Goal: Transaction & Acquisition: Purchase product/service

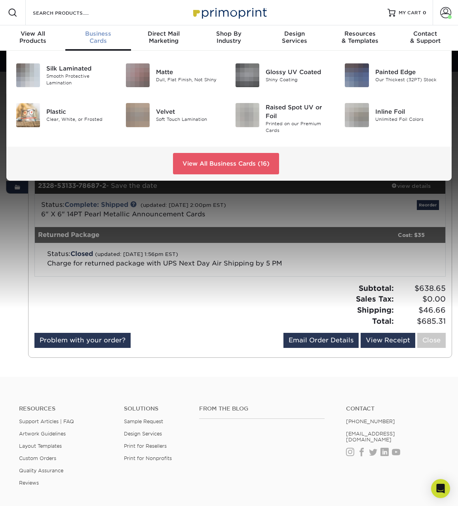
drag, startPoint x: 100, startPoint y: 35, endPoint x: 110, endPoint y: 37, distance: 10.5
click at [100, 35] on span "Business" at bounding box center [97, 33] width 65 height 7
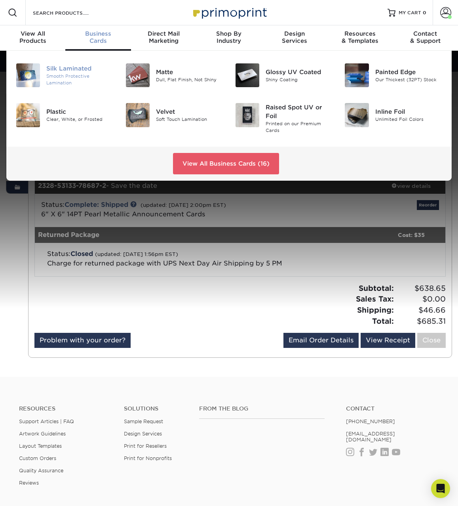
click at [63, 71] on div "Silk Laminated" at bounding box center [79, 69] width 67 height 9
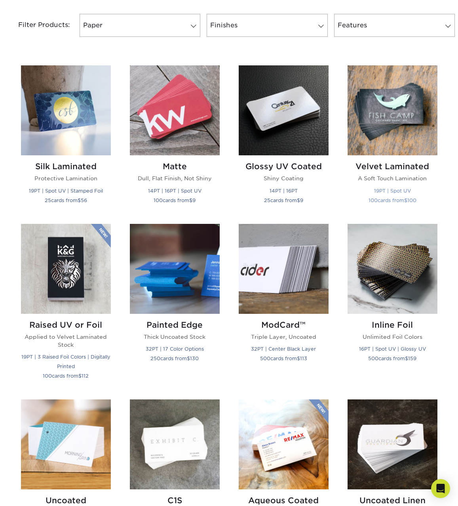
scroll to position [335, 0]
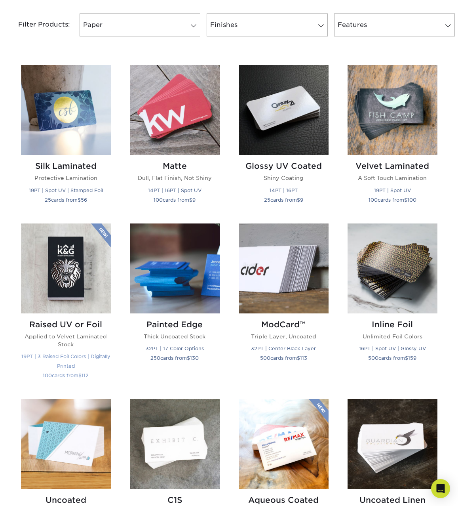
click at [58, 323] on h2 "Raised UV or Foil" at bounding box center [66, 325] width 90 height 10
click at [379, 167] on h2 "Velvet Laminated" at bounding box center [393, 166] width 90 height 10
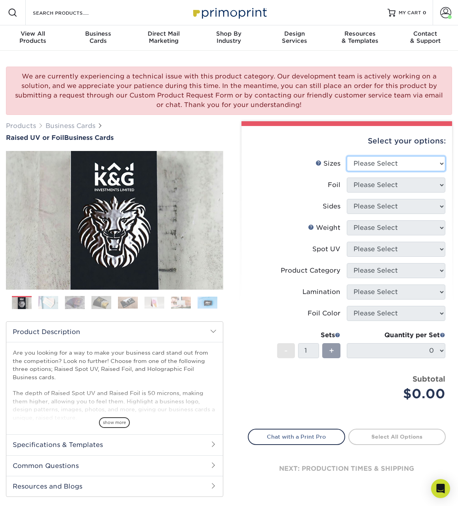
select select "2.00x3.50"
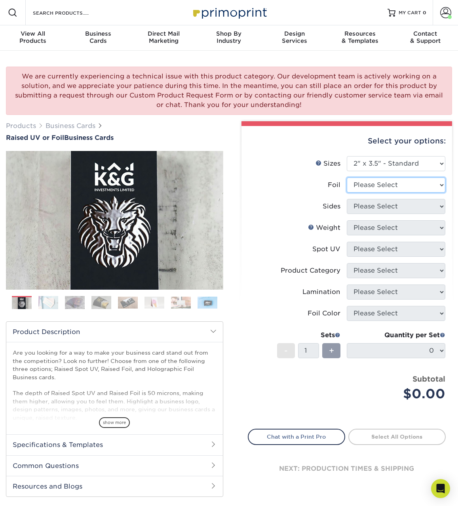
select select "1"
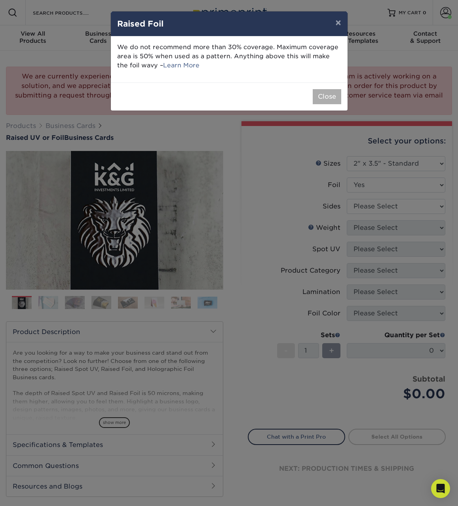
click at [329, 97] on button "Close" at bounding box center [327, 96] width 29 height 15
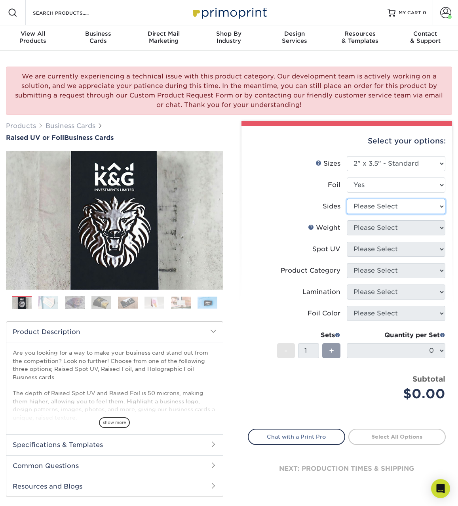
select select "e9e9dfb3-fba1-4d60-972c-fd9ca5904d33"
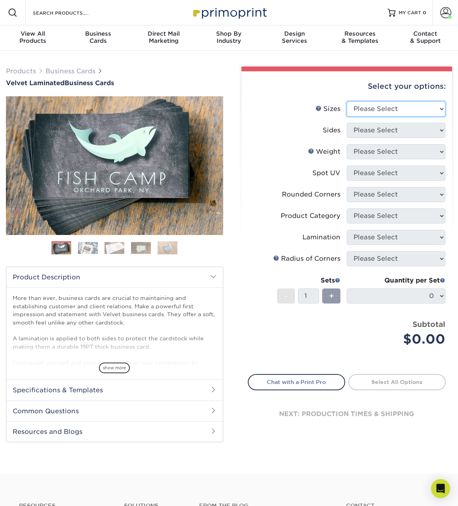
select select "2.00x3.50"
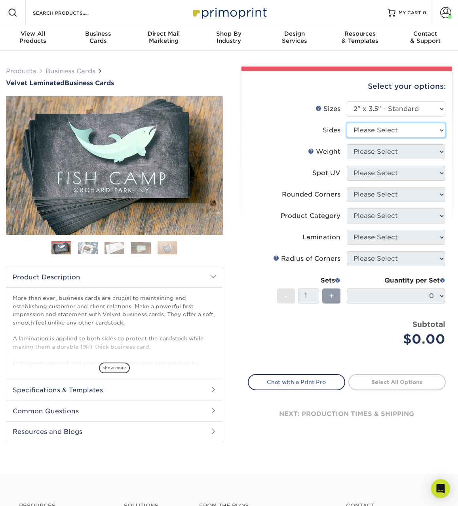
select select "13abbda7-1d64-4f25-8bb2-c179b224825d"
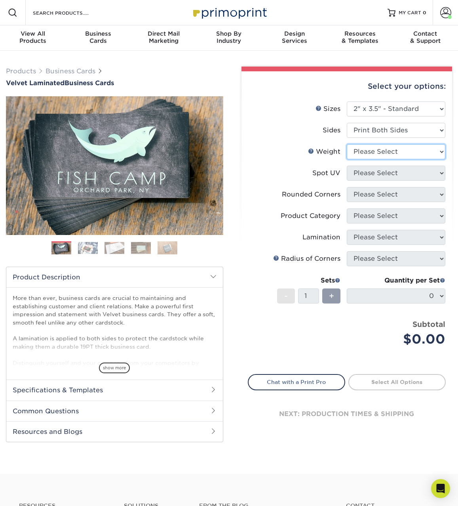
select select "16PT"
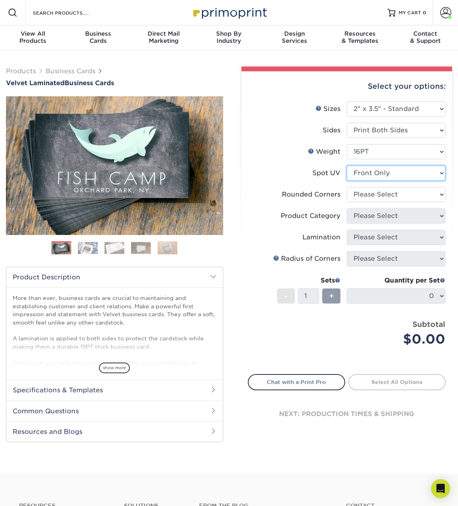
select select "3"
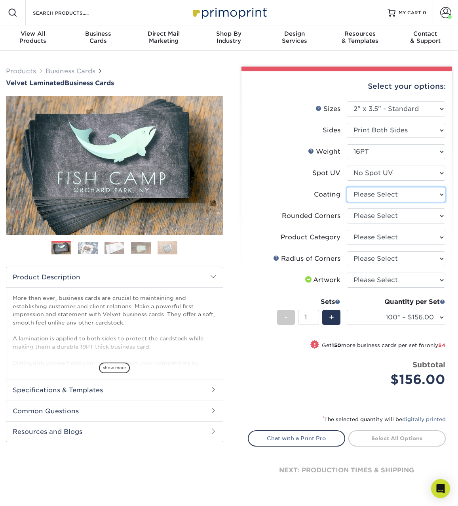
select select "3e7618de-abca-4bda-9f97-8b9129e913d8"
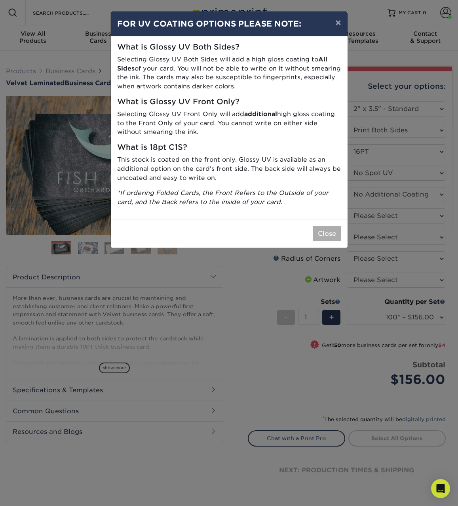
click at [324, 229] on button "Close" at bounding box center [327, 233] width 29 height 15
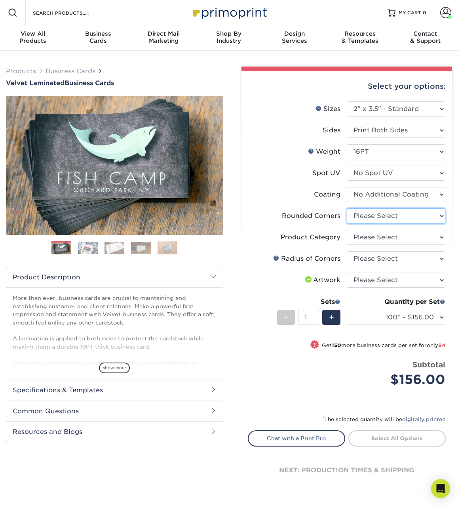
select select "76a3b848-63b4-4449-aad1-d9e81d5a60f5"
select select "3b5148f1-0588-4f88-a218-97bcfdce65c1"
select select "589680c7-ee9a-431b-9d12-d7aeb1386a97"
select select "upload"
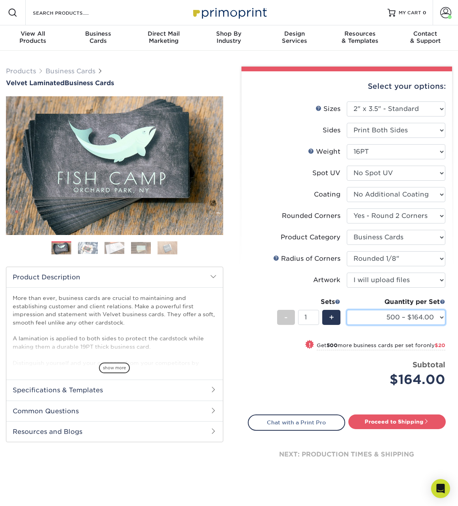
select select "1000 – $184.00"
click at [391, 422] on link "Proceed to Shipping" at bounding box center [396, 421] width 97 height 14
type input "Set 1"
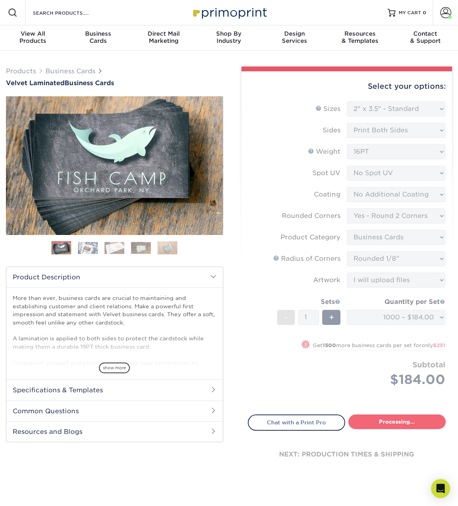
select select "f88dd846-9c1b-4295-a01c-a5868ac662ea"
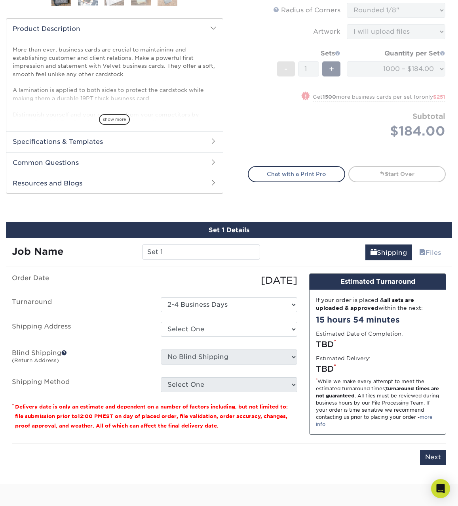
scroll to position [247, 0]
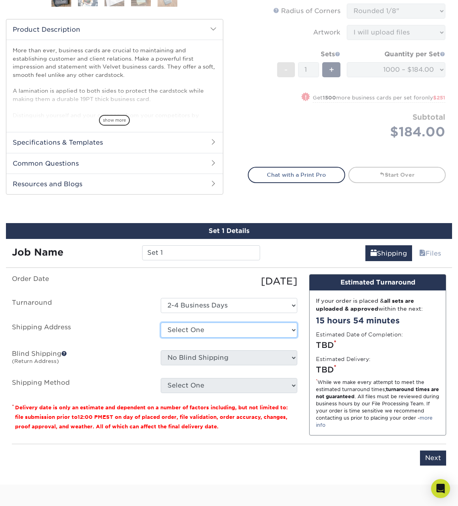
select select "245077"
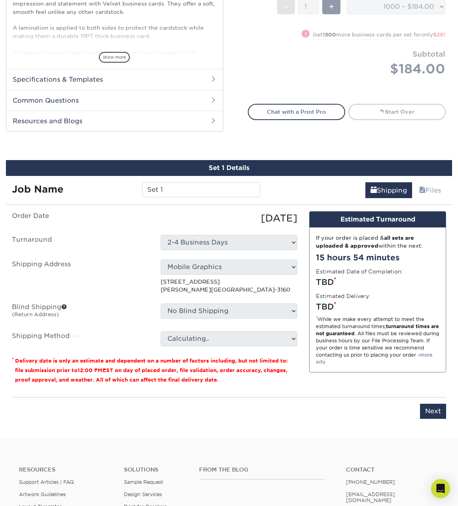
scroll to position [314, 0]
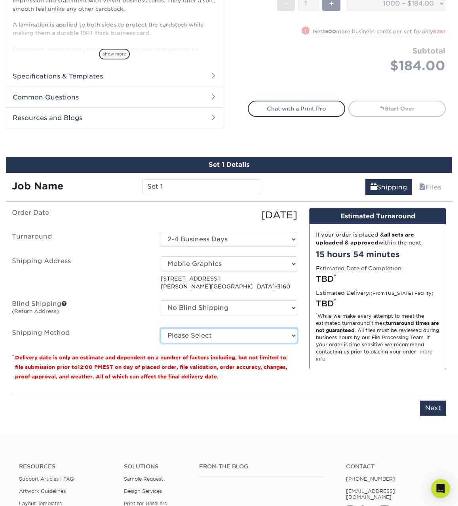
select select "03"
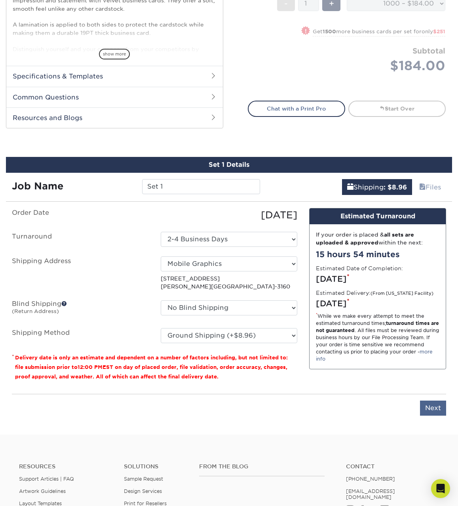
click at [432, 407] on input "Next" at bounding box center [433, 407] width 26 height 15
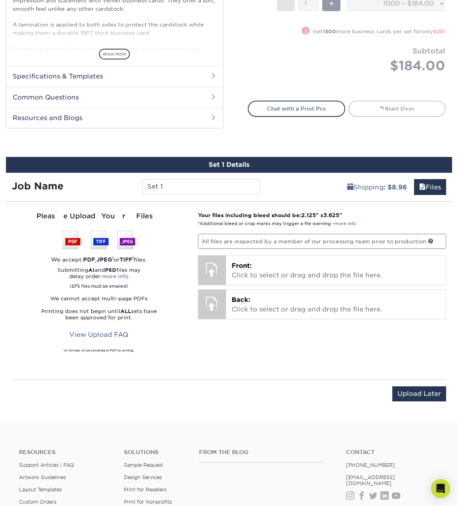
click at [71, 240] on img at bounding box center [99, 239] width 73 height 19
click at [97, 334] on link "View Upload FAQ" at bounding box center [98, 334] width 69 height 15
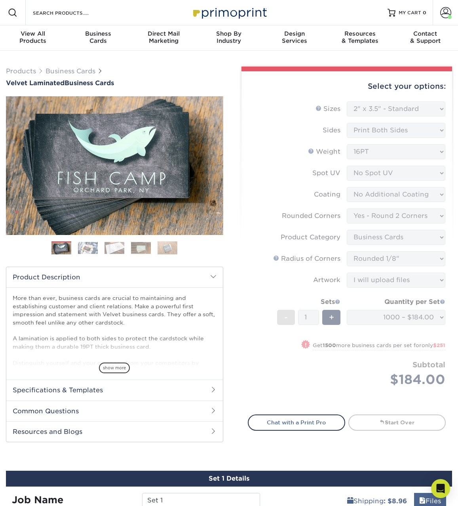
scroll to position [0, 0]
